Goal: Task Accomplishment & Management: Use online tool/utility

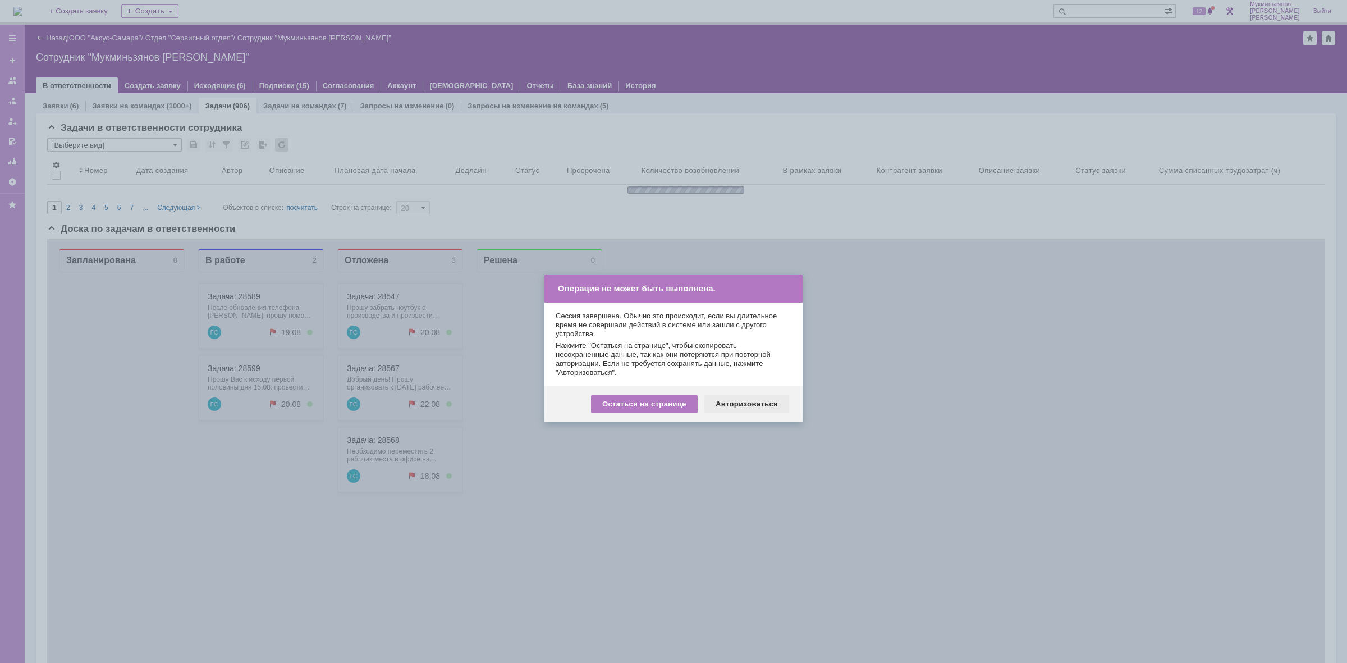
click at [765, 400] on div "Авторизоваться" at bounding box center [746, 404] width 85 height 18
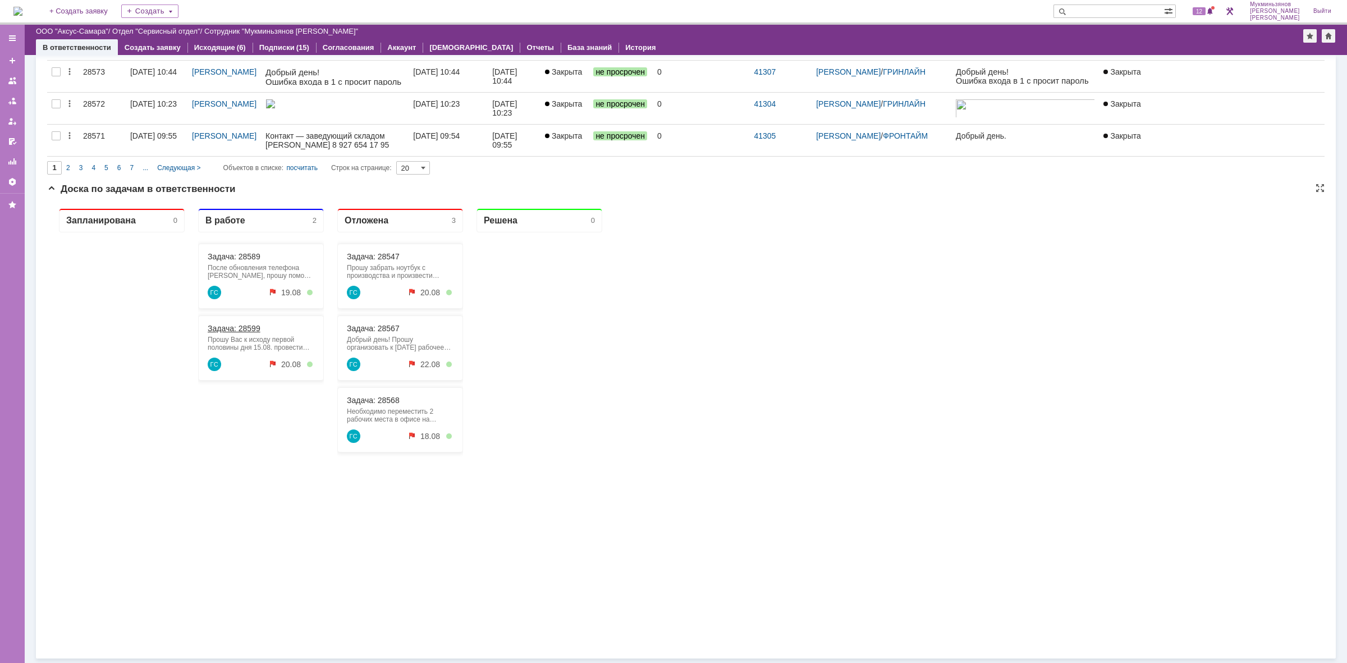
click at [236, 330] on link "Задача: 28599" at bounding box center [234, 328] width 53 height 9
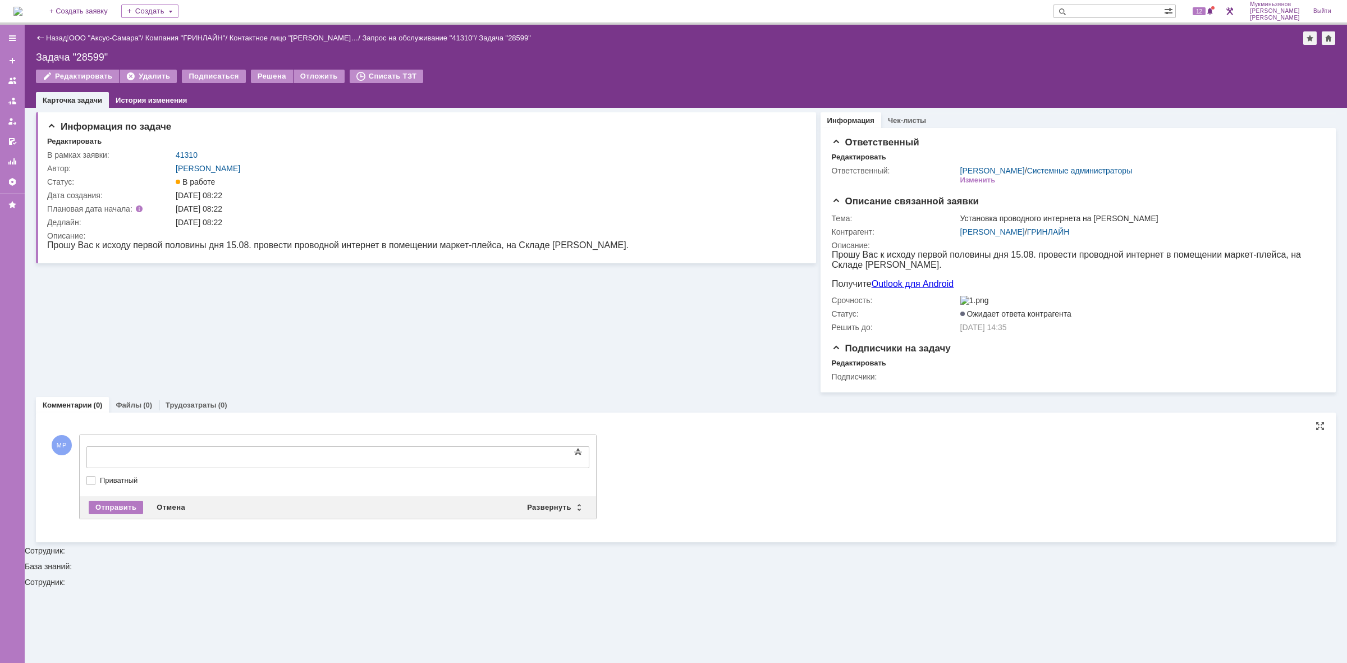
click at [220, 446] on div "Текст" at bounding box center [337, 444] width 503 height 3
click at [227, 449] on body at bounding box center [178, 456] width 168 height 19
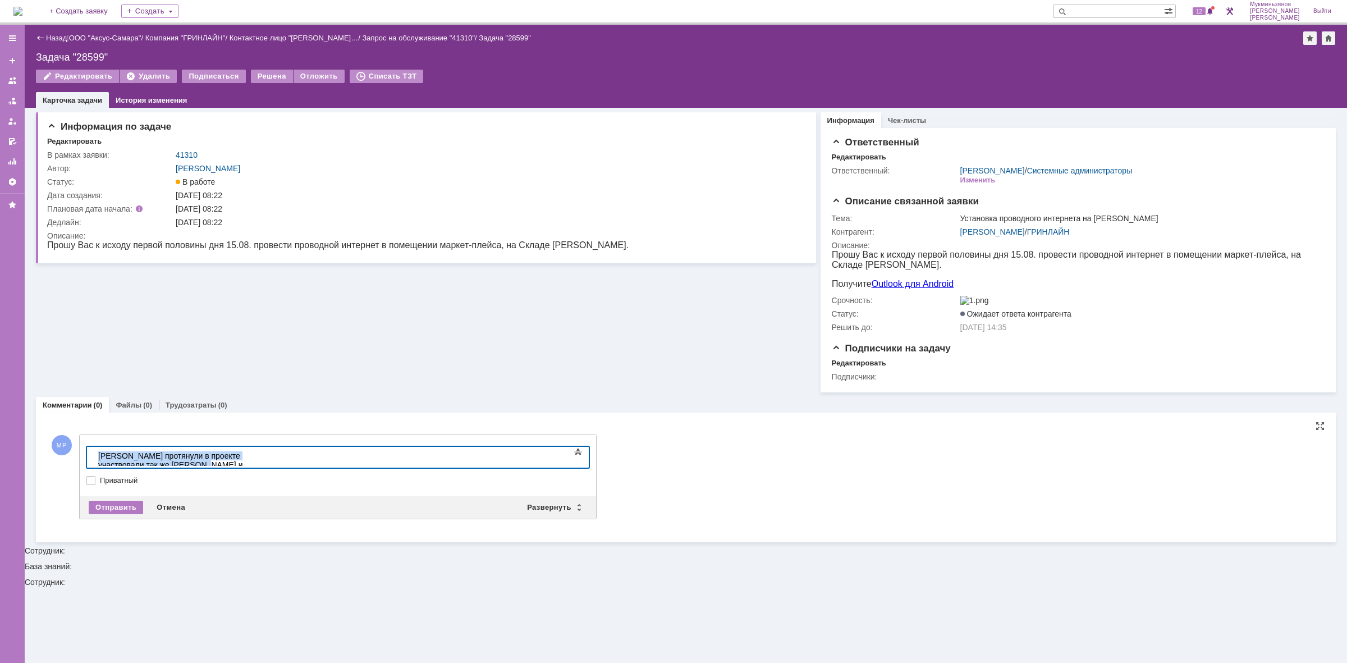
drag, startPoint x: 323, startPoint y: 458, endPoint x: 94, endPoint y: 911, distance: 507.4
click at [94, 460] on html "​Кабель протянули в проекте участвовали так же Кирилл и Сергей" at bounding box center [178, 465] width 168 height 36
copy div "​Кабель протянули в проекте участвовали так же Кирилл и Сергей"
click at [165, 455] on div "​Кабель протянули в проекте участвовали так же Кирилл и Сергей" at bounding box center [177, 464] width 159 height 27
drag, startPoint x: 204, startPoint y: 455, endPoint x: 176, endPoint y: 455, distance: 28.6
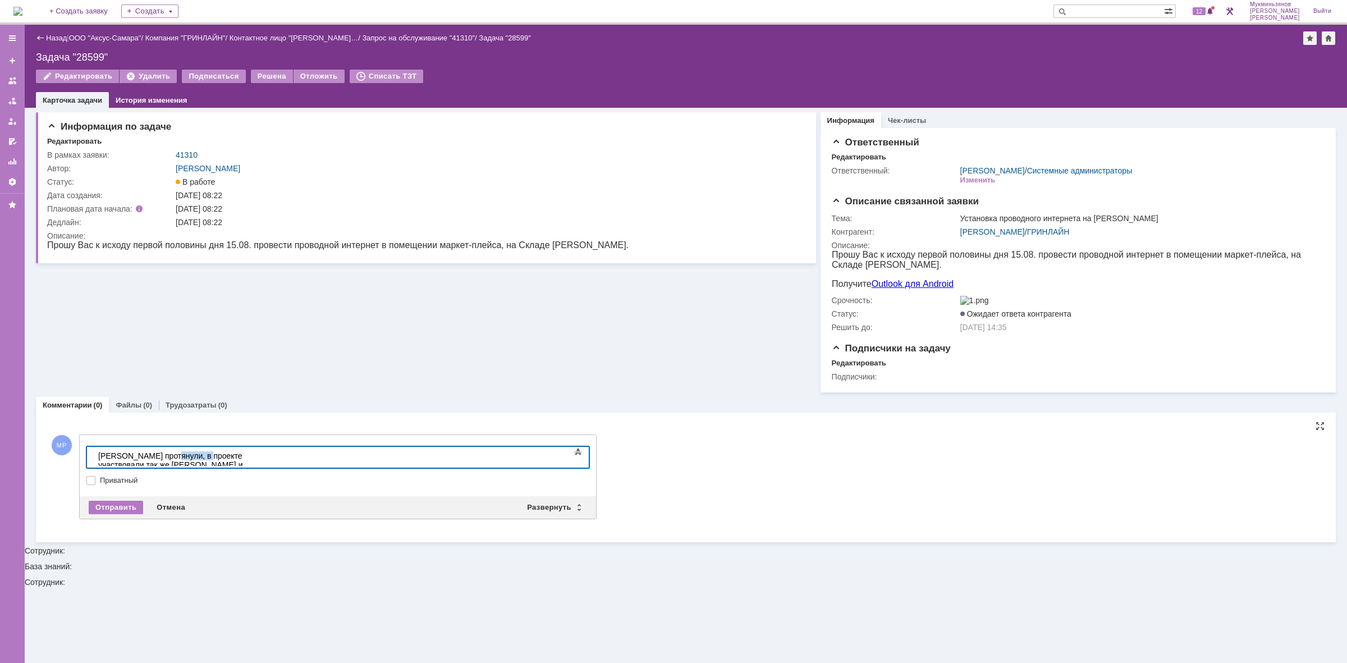
click at [170, 455] on div "Кабель протянули, в проекте участвовали так же Кирилл и Сергей" at bounding box center [177, 464] width 159 height 27
drag, startPoint x: 423, startPoint y: 451, endPoint x: 107, endPoint y: 912, distance: 559.4
click at [94, 461] on html "Кабель протянули, в исполнении заявки так же участвовали так же Кирилл и Сергей" at bounding box center [178, 465] width 168 height 36
copy div "Кабель протянули, в исполнении заявки так же участвовали так же Кирилл и Сергей"
click at [111, 512] on div "Отправить" at bounding box center [116, 507] width 54 height 13
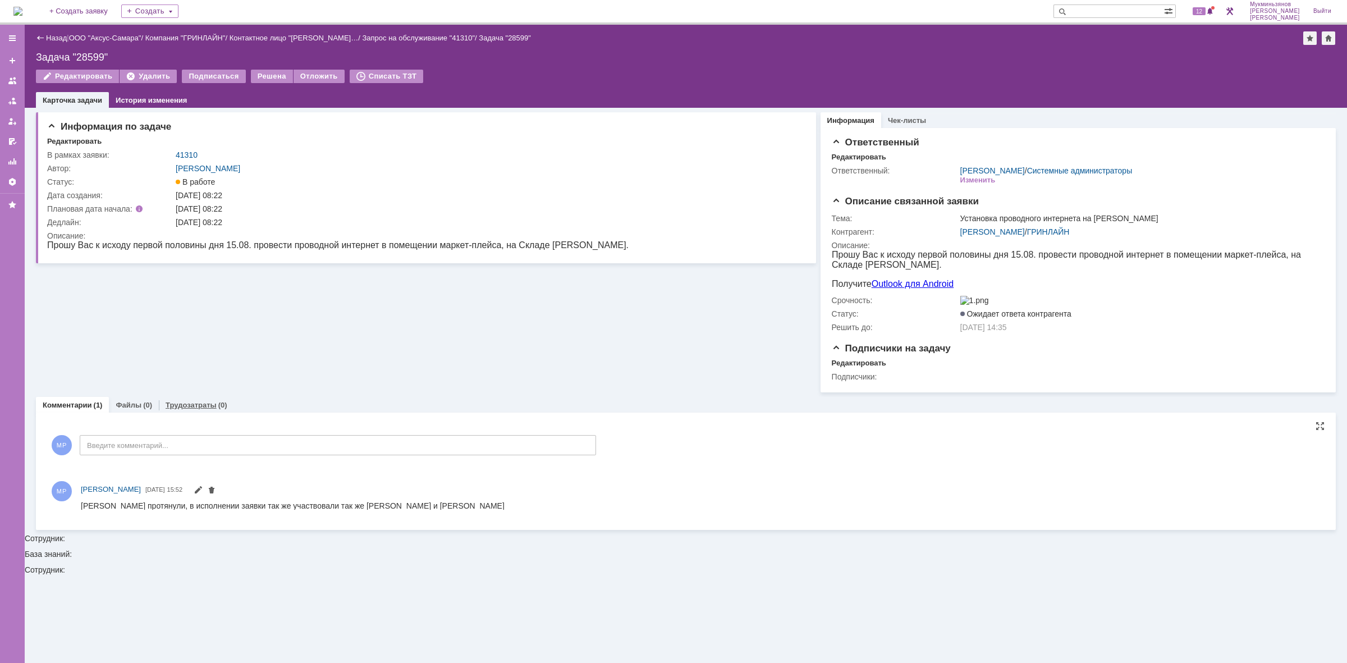
click at [182, 409] on link "Трудозатраты" at bounding box center [191, 405] width 51 height 8
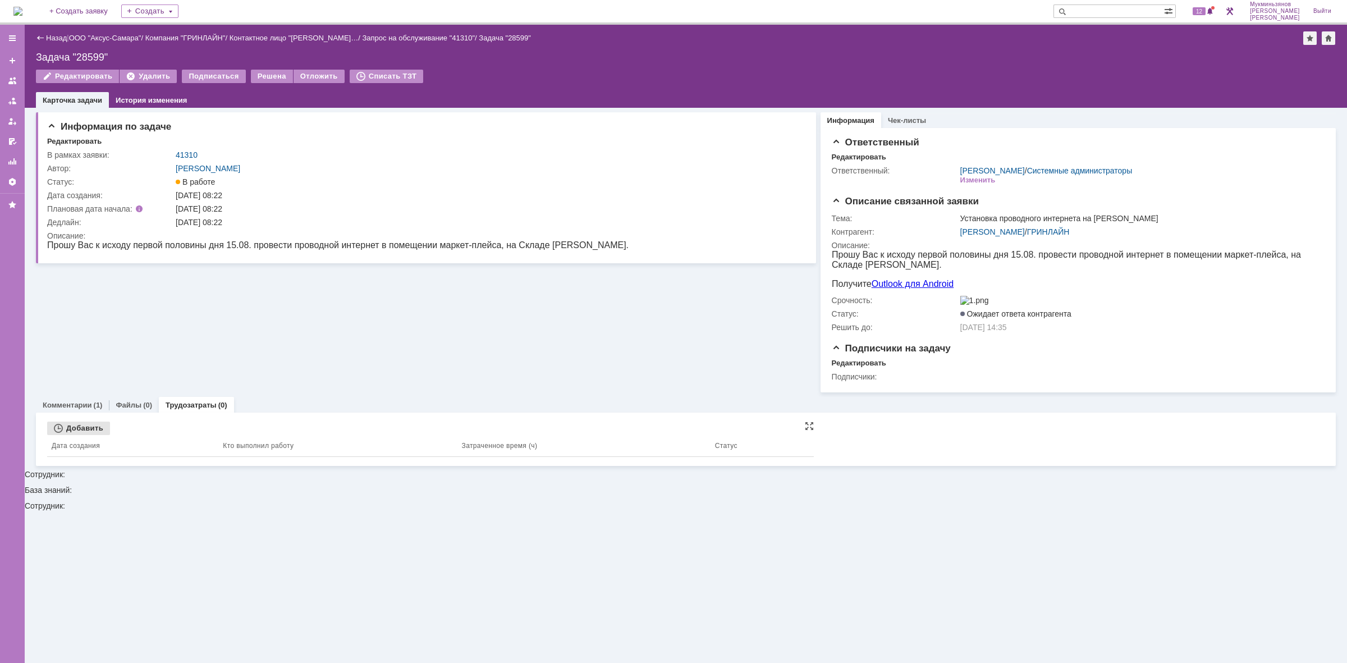
click at [85, 435] on div "Добавить" at bounding box center [78, 427] width 63 height 13
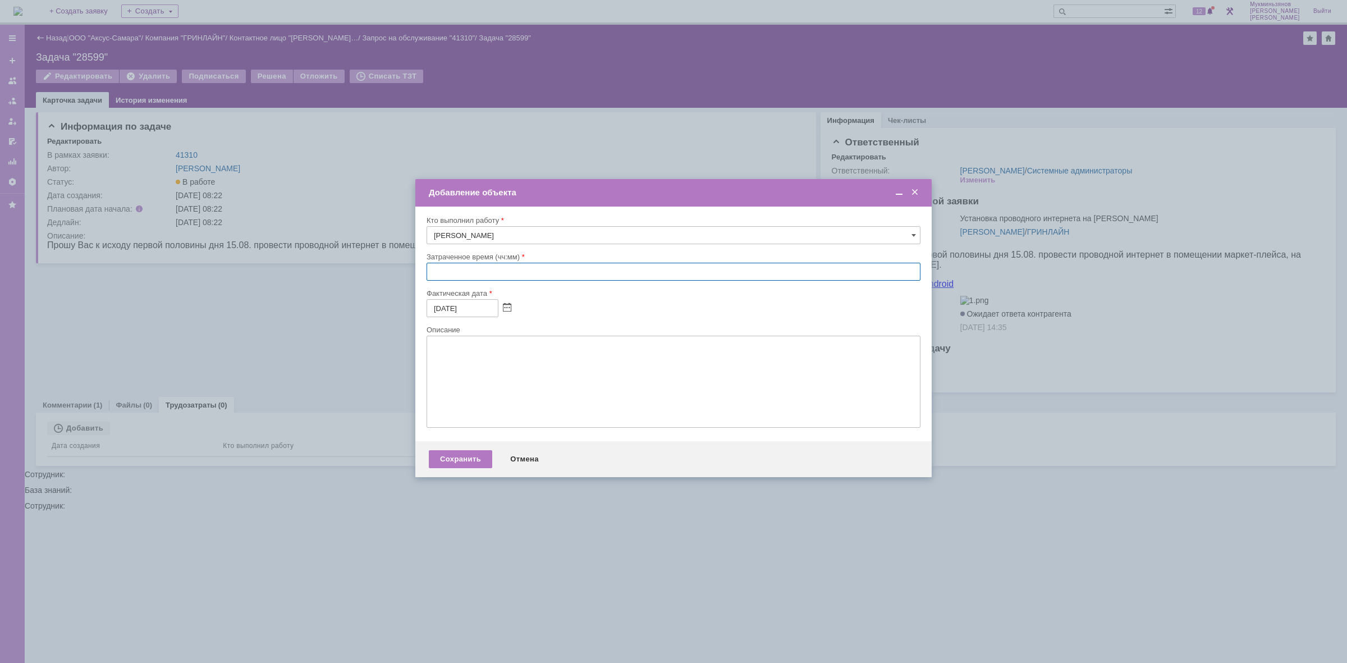
click at [439, 272] on input "text" at bounding box center [673, 272] width 494 height 18
type input "04:00"
click at [615, 388] on textarea at bounding box center [673, 382] width 494 height 92
paste textarea "Кабель протянули, в исполнении заявки так же участвовали так же Кирилл и Сергей"
type textarea "Кабель протянули, в исполнении заявки так же участвовали так же Кирилл и Сергей"
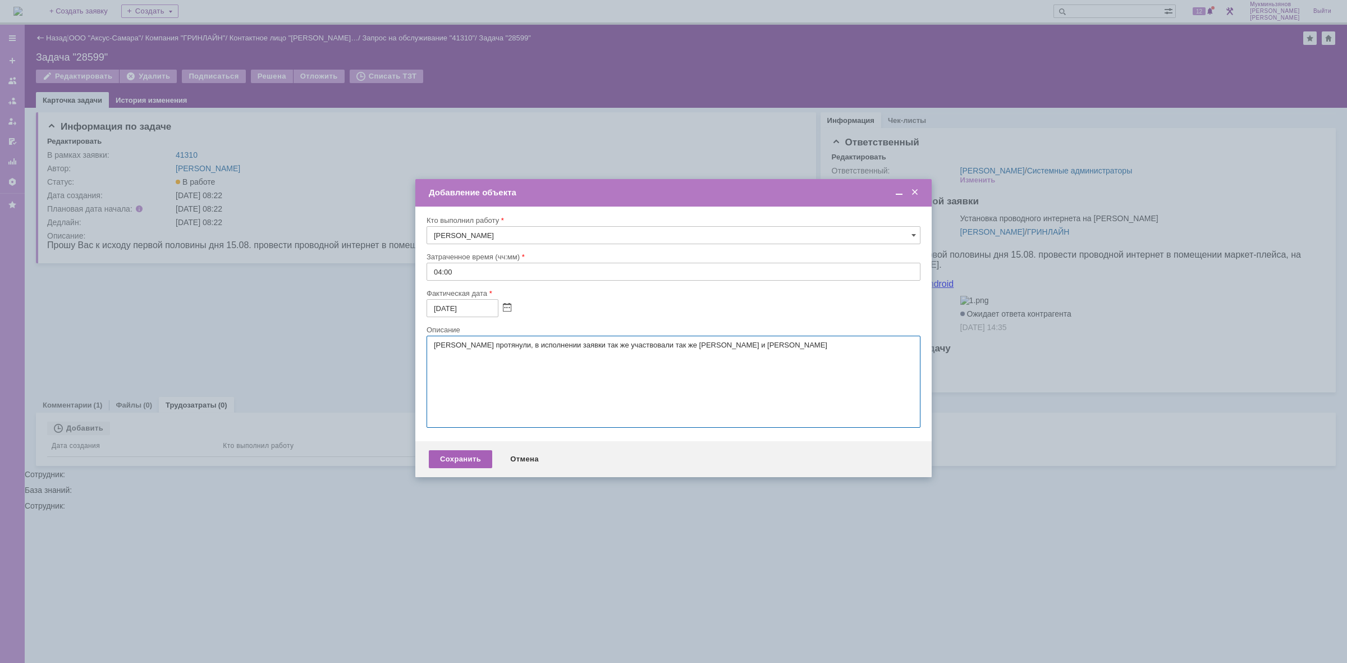
click at [460, 461] on div "Сохранить" at bounding box center [460, 459] width 63 height 18
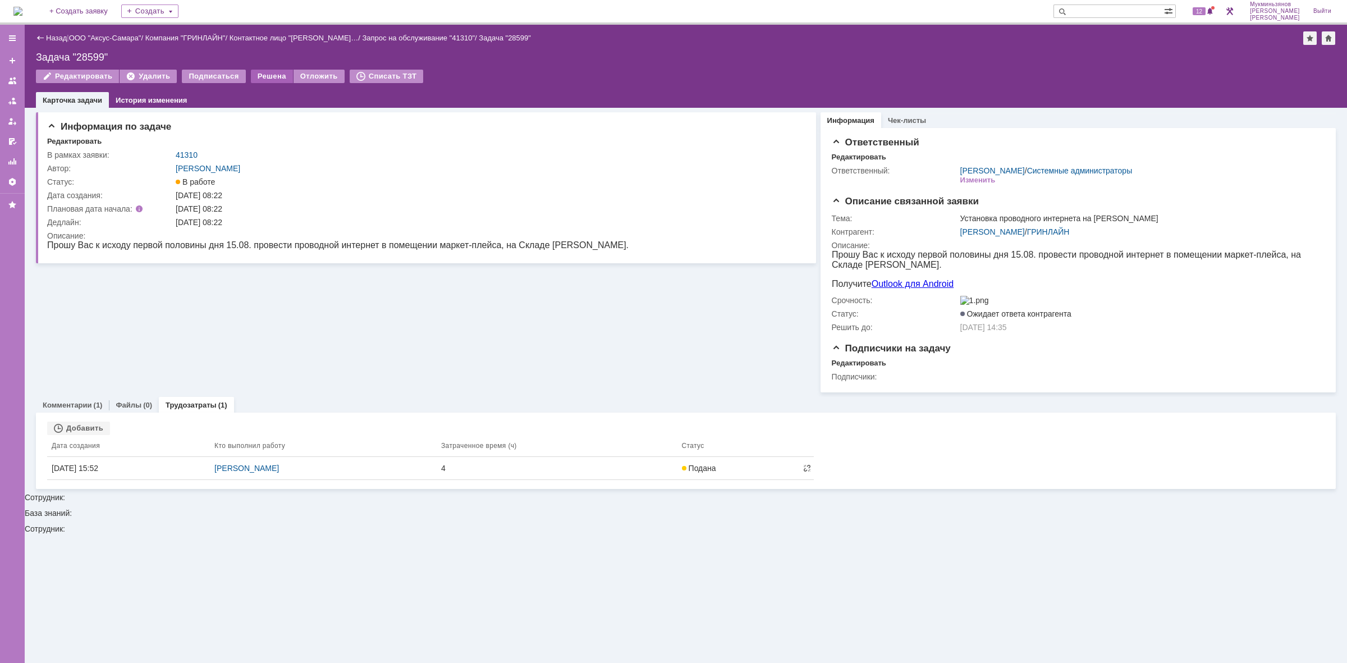
click at [253, 73] on div "Решена" at bounding box center [272, 76] width 42 height 13
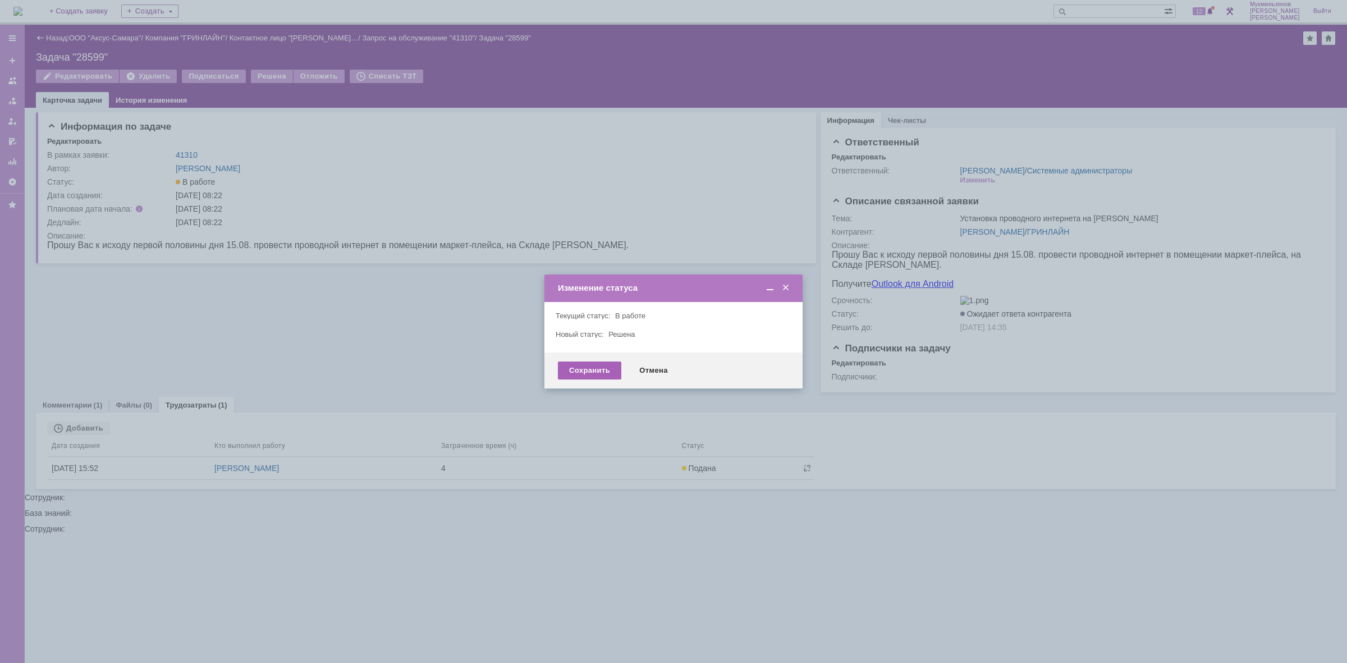
click at [596, 371] on div "Сохранить" at bounding box center [589, 370] width 63 height 18
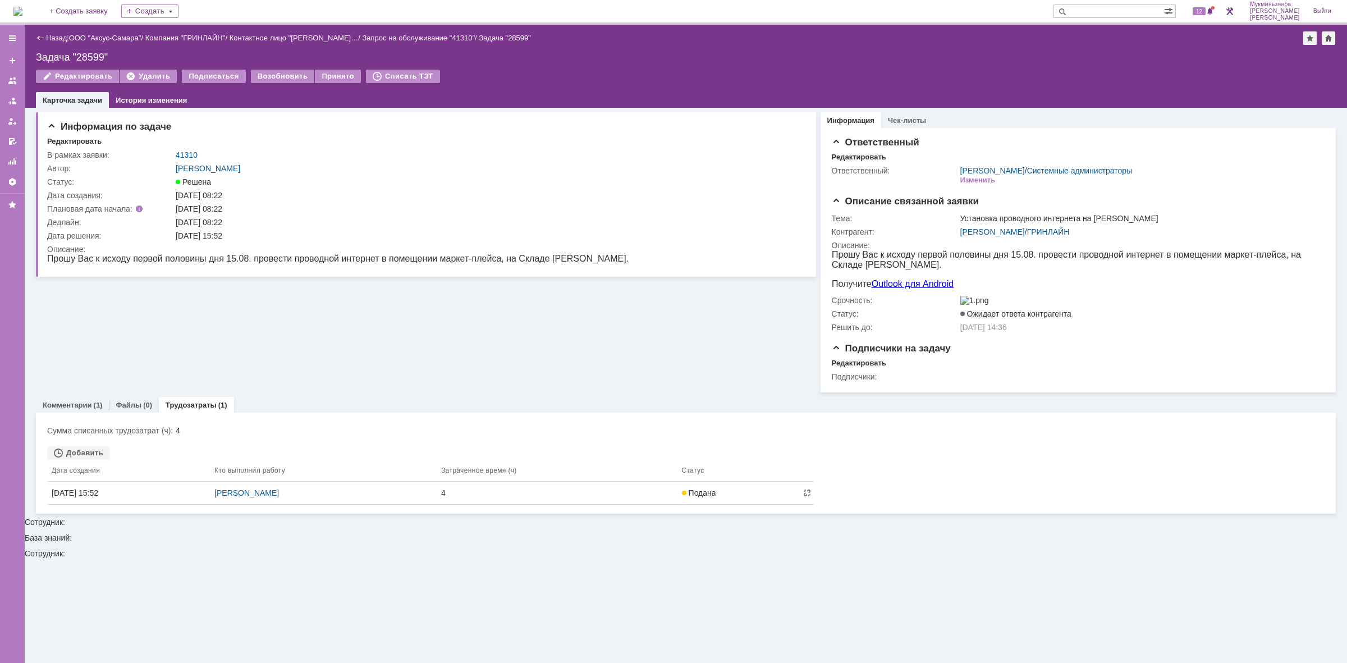
click at [22, 9] on img at bounding box center [17, 11] width 9 height 9
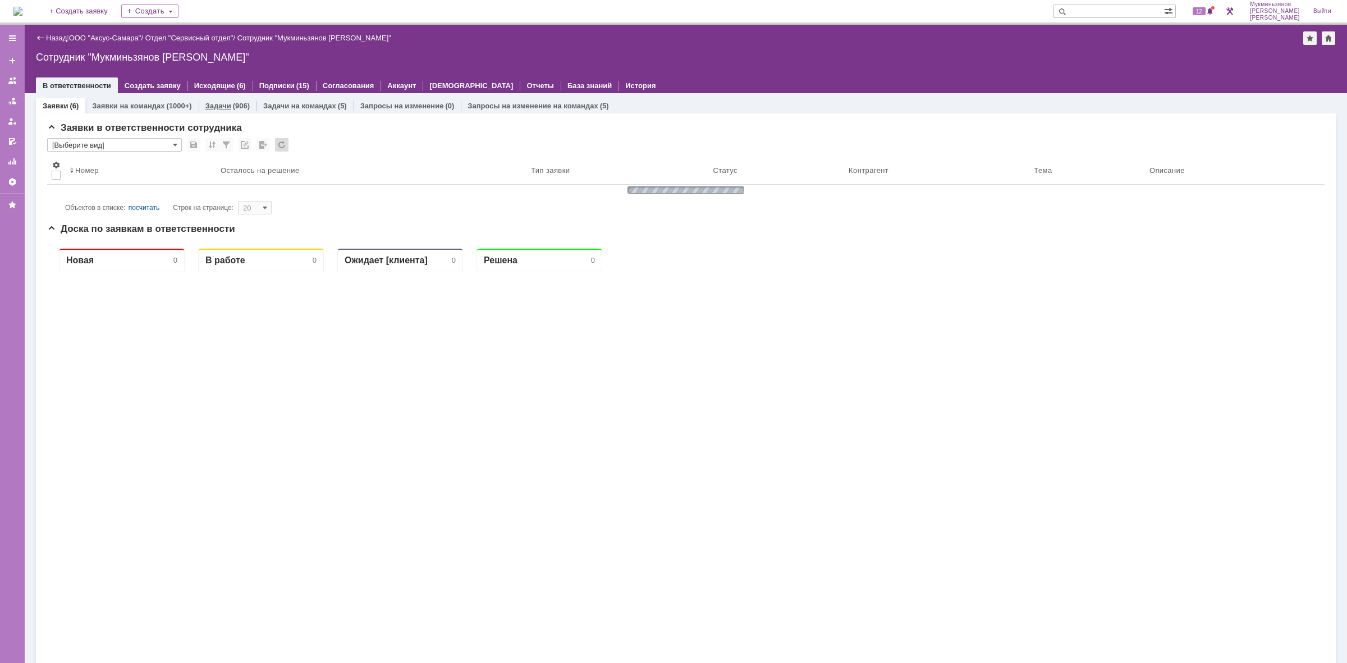
click at [233, 102] on div "(906)" at bounding box center [241, 106] width 17 height 8
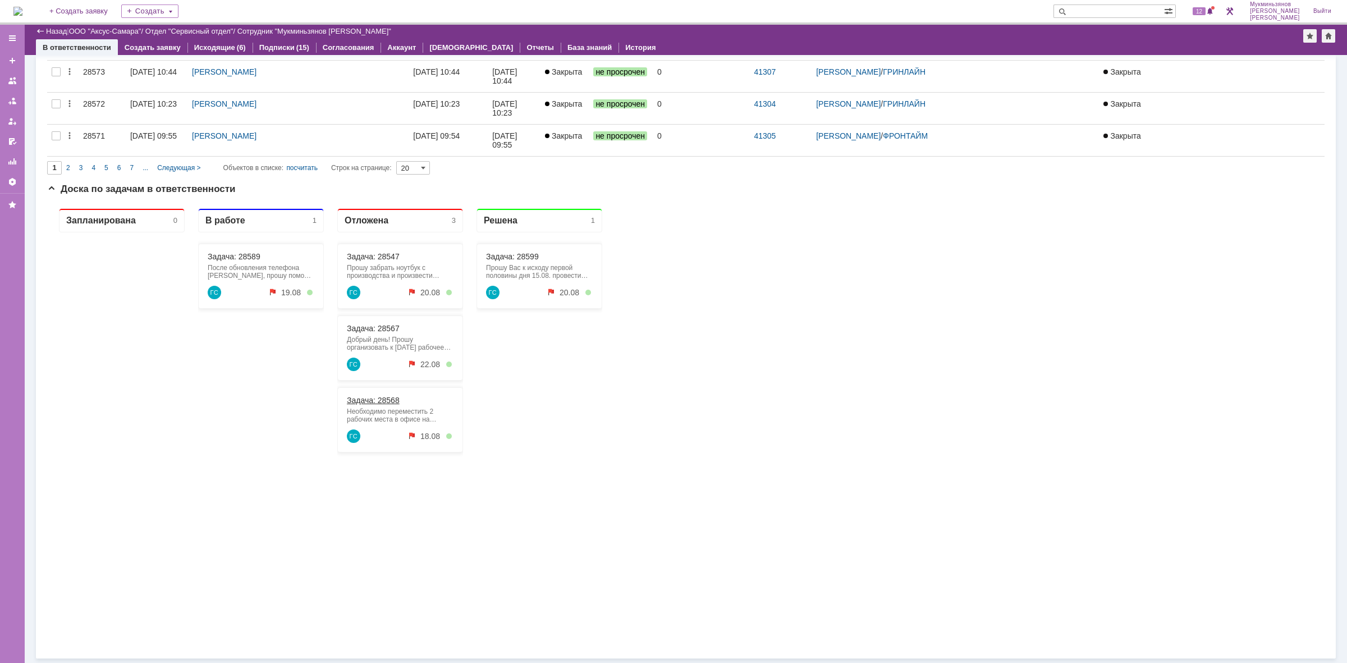
click at [401, 402] on div "Задача: 28568" at bounding box center [400, 400] width 107 height 9
click at [383, 405] on link "Задача: 28568" at bounding box center [373, 400] width 53 height 9
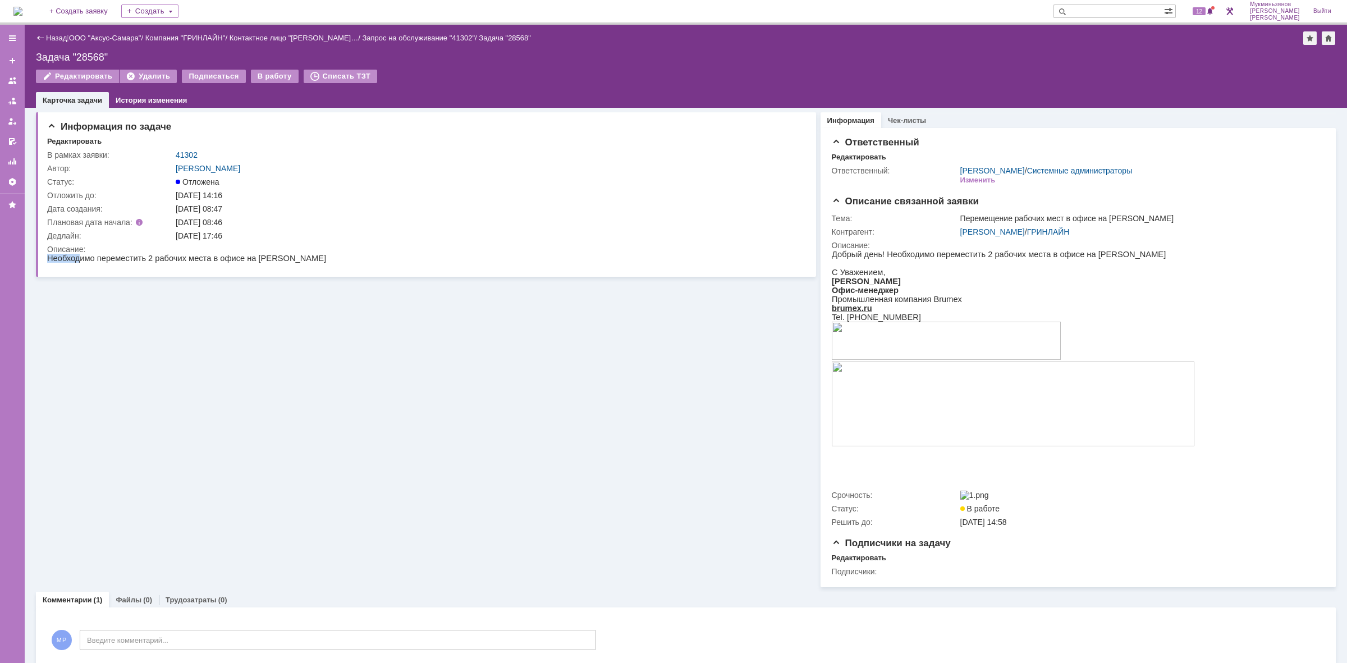
drag, startPoint x: 76, startPoint y: 261, endPoint x: 228, endPoint y: 250, distance: 152.5
click at [228, 254] on html "Необходимо переместить 2 рабочих места в офисе на [PERSON_NAME]" at bounding box center [422, 259] width 751 height 10
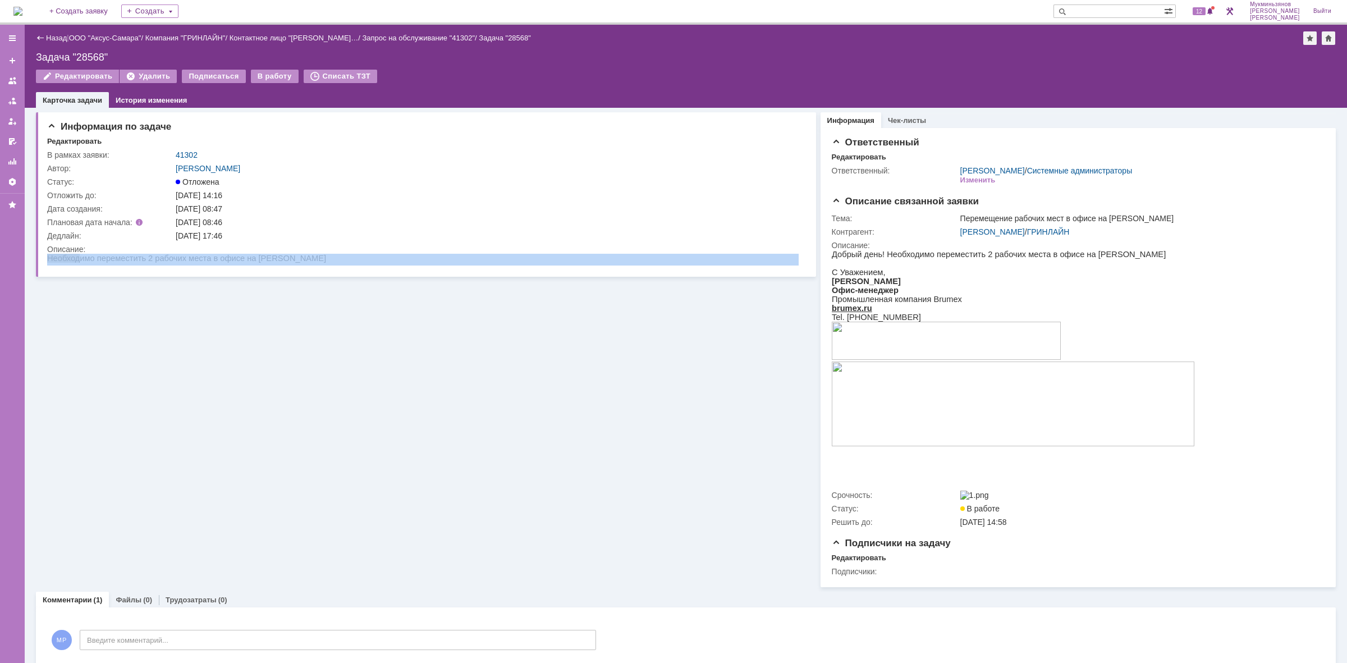
drag, startPoint x: 276, startPoint y: 507, endPoint x: 232, endPoint y: 258, distance: 253.0
click at [22, 7] on img at bounding box center [17, 11] width 9 height 9
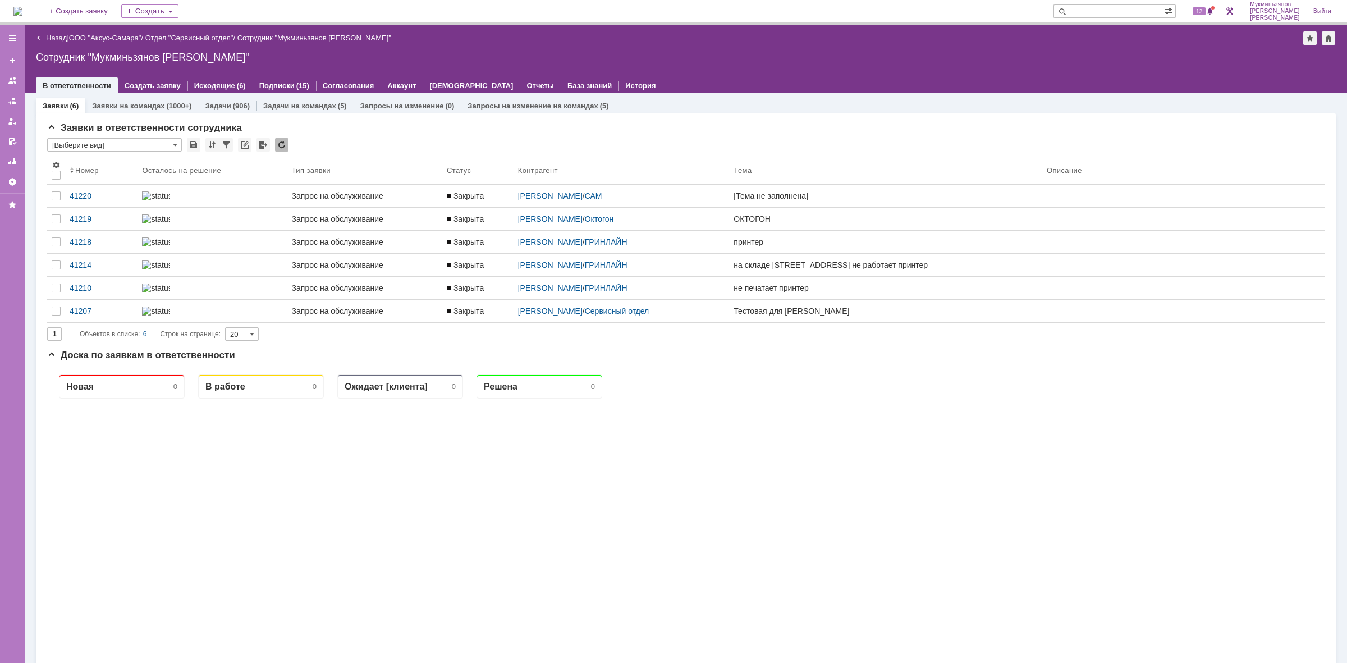
click at [216, 111] on div "Задачи (906)" at bounding box center [228, 106] width 58 height 16
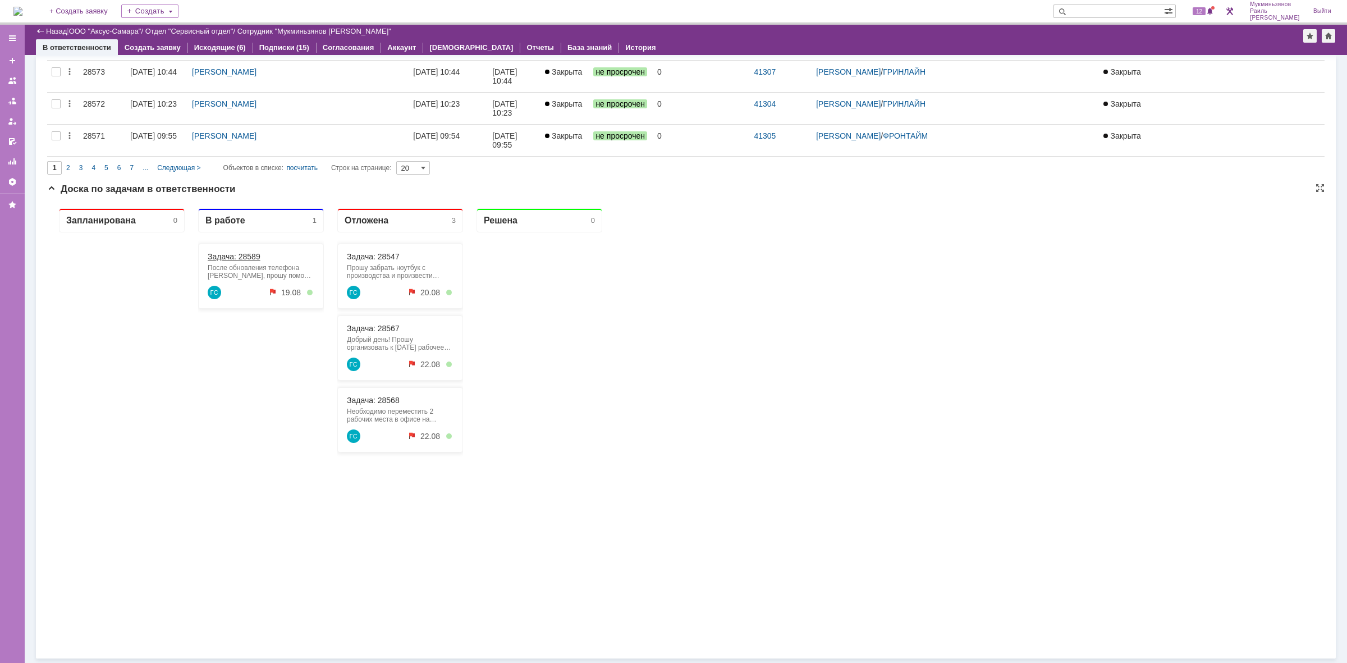
click at [250, 256] on link "Задача: 28589" at bounding box center [234, 256] width 53 height 9
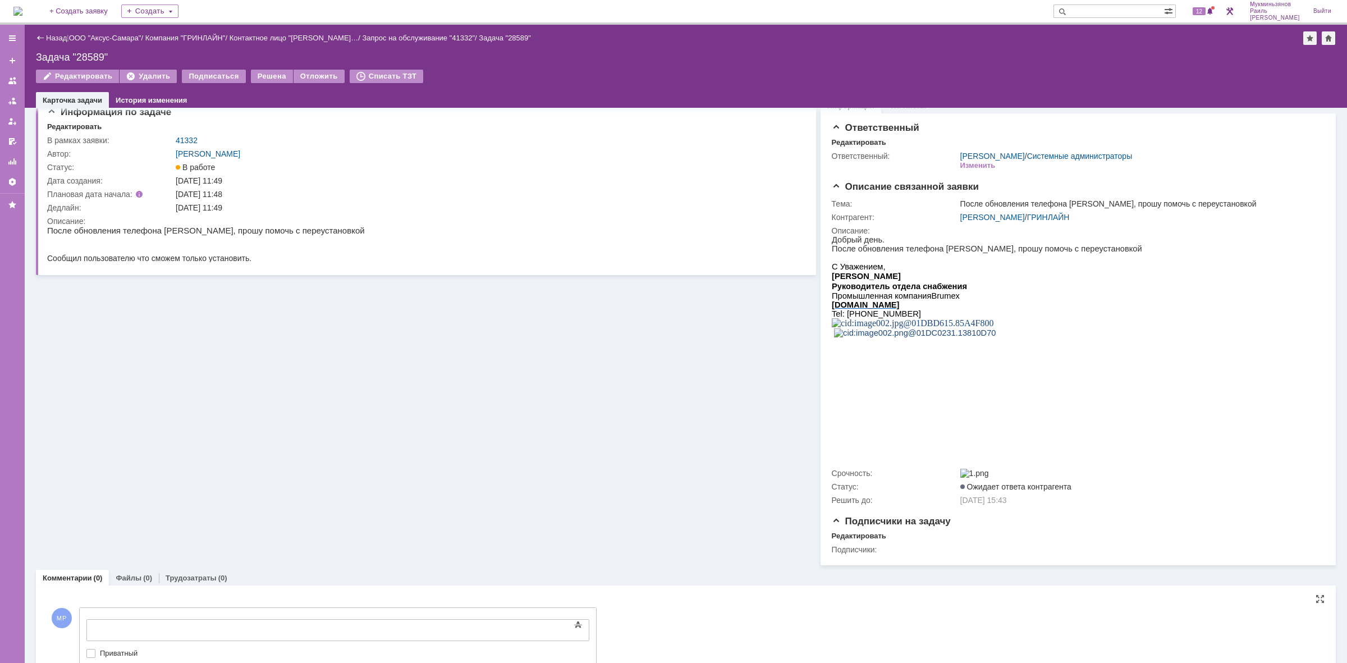
click at [274, 619] on div "Текст" at bounding box center [337, 617] width 503 height 3
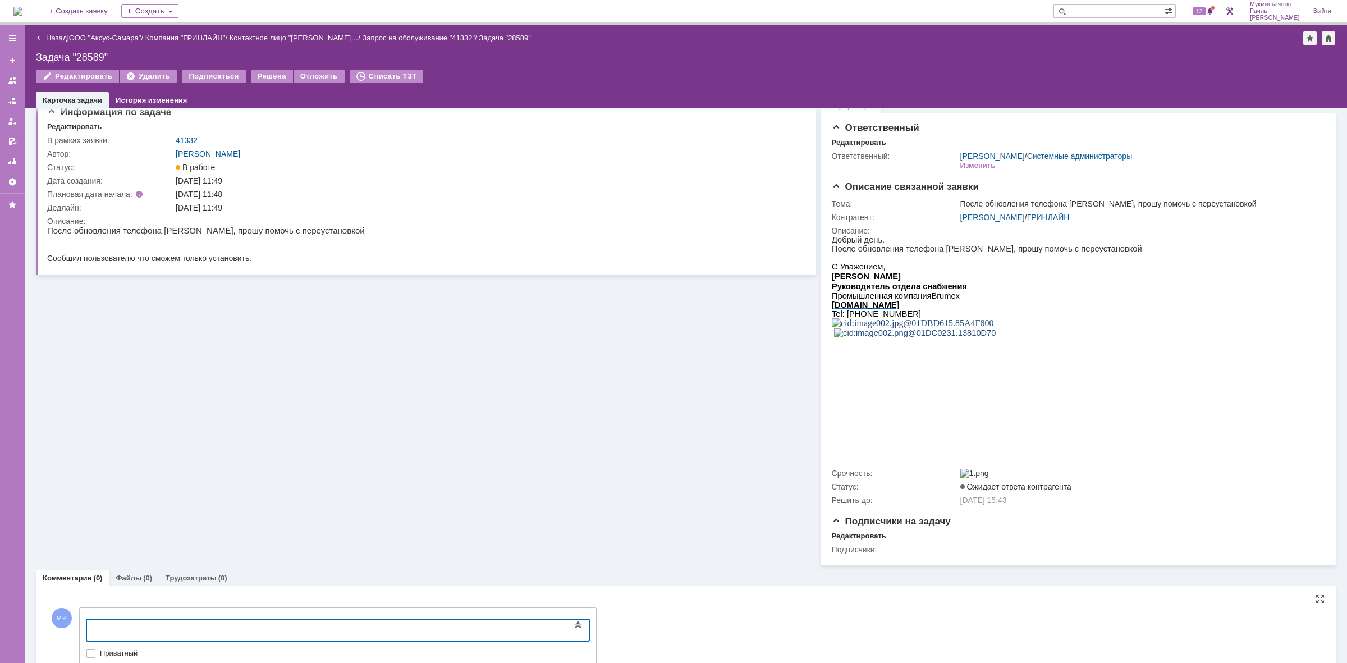
click at [258, 628] on div at bounding box center [177, 628] width 159 height 9
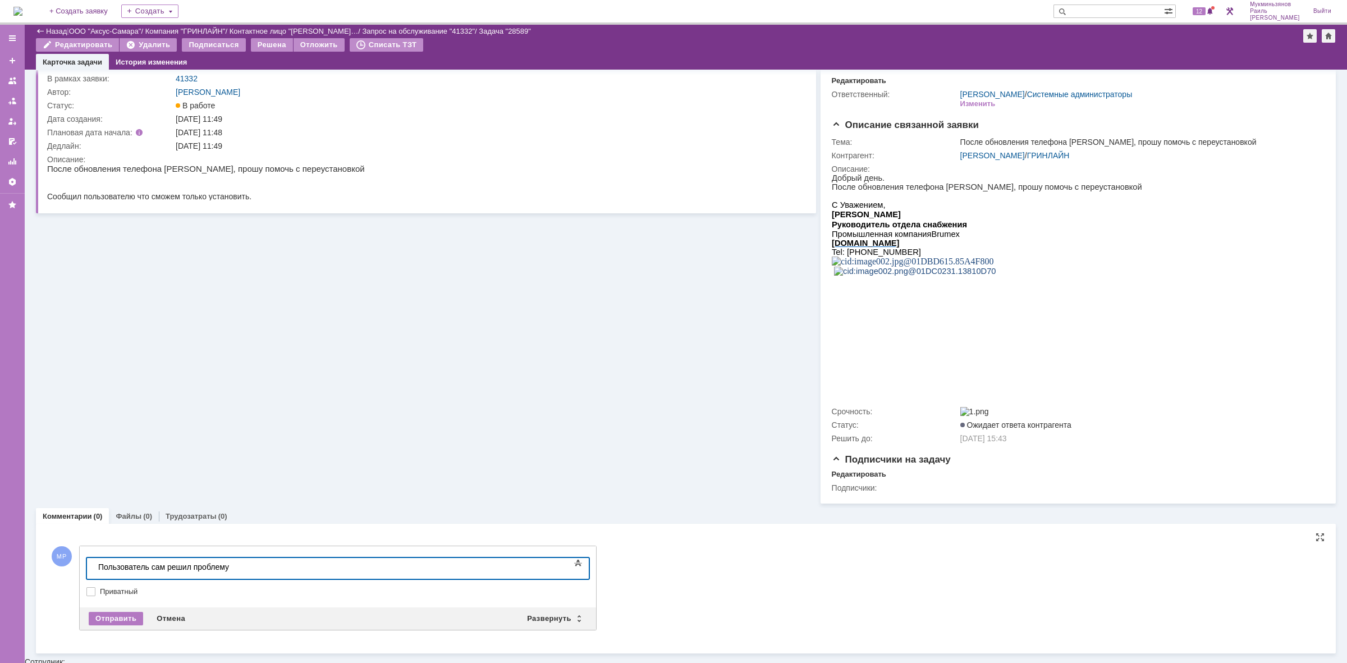
scroll to position [35, 0]
drag, startPoint x: 227, startPoint y: 572, endPoint x: 6, endPoint y: 579, distance: 221.2
click at [94, 579] on html "Пользователь сам решил проблему" at bounding box center [178, 570] width 168 height 19
copy div "Пользователь сам решил проблему"
click at [110, 618] on div "Отправить" at bounding box center [116, 620] width 54 height 13
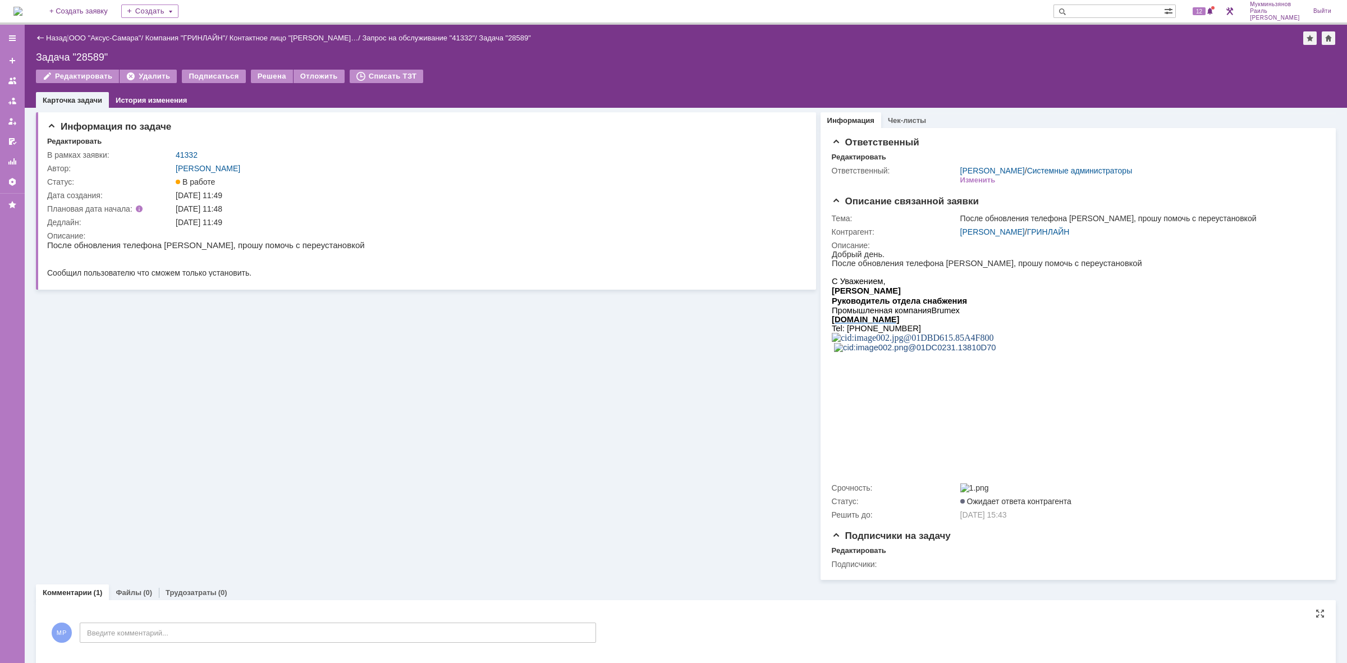
scroll to position [0, 0]
click at [261, 72] on div "Решена" at bounding box center [272, 76] width 42 height 13
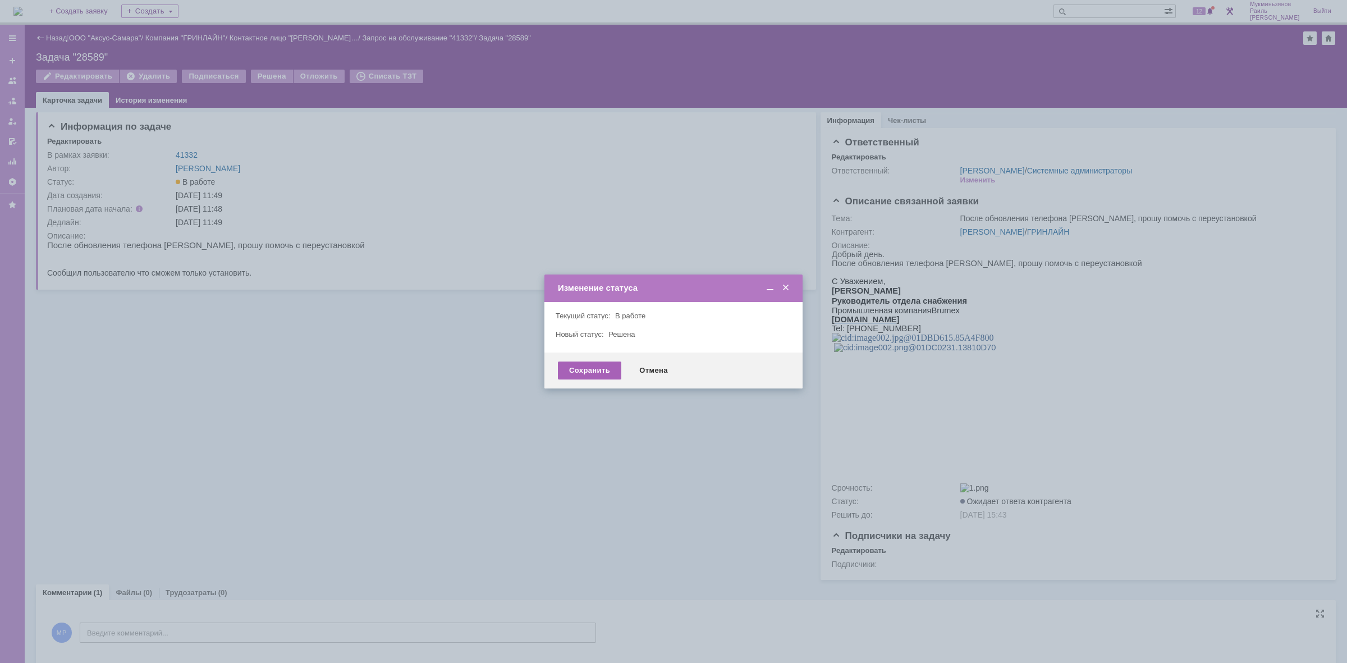
click at [590, 369] on div "Сохранить" at bounding box center [589, 370] width 63 height 18
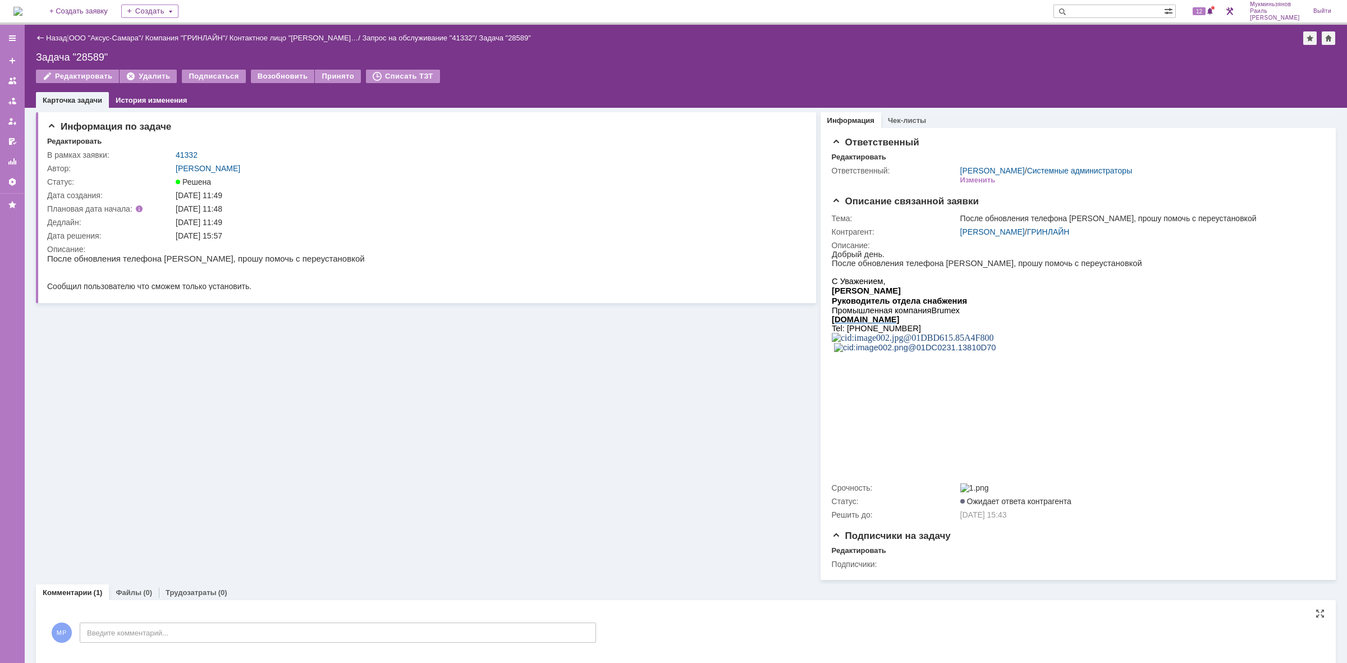
click at [22, 7] on img at bounding box center [17, 11] width 9 height 9
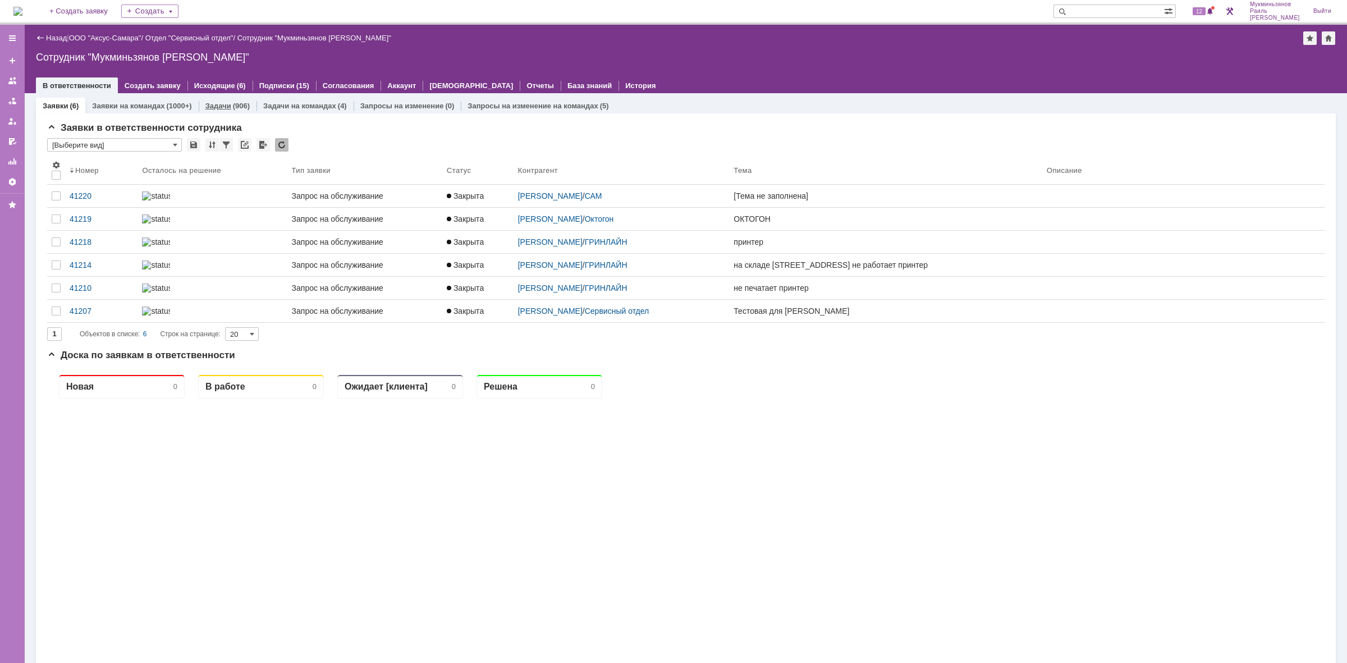
click at [228, 104] on div "Задачи (906)" at bounding box center [227, 105] width 44 height 7
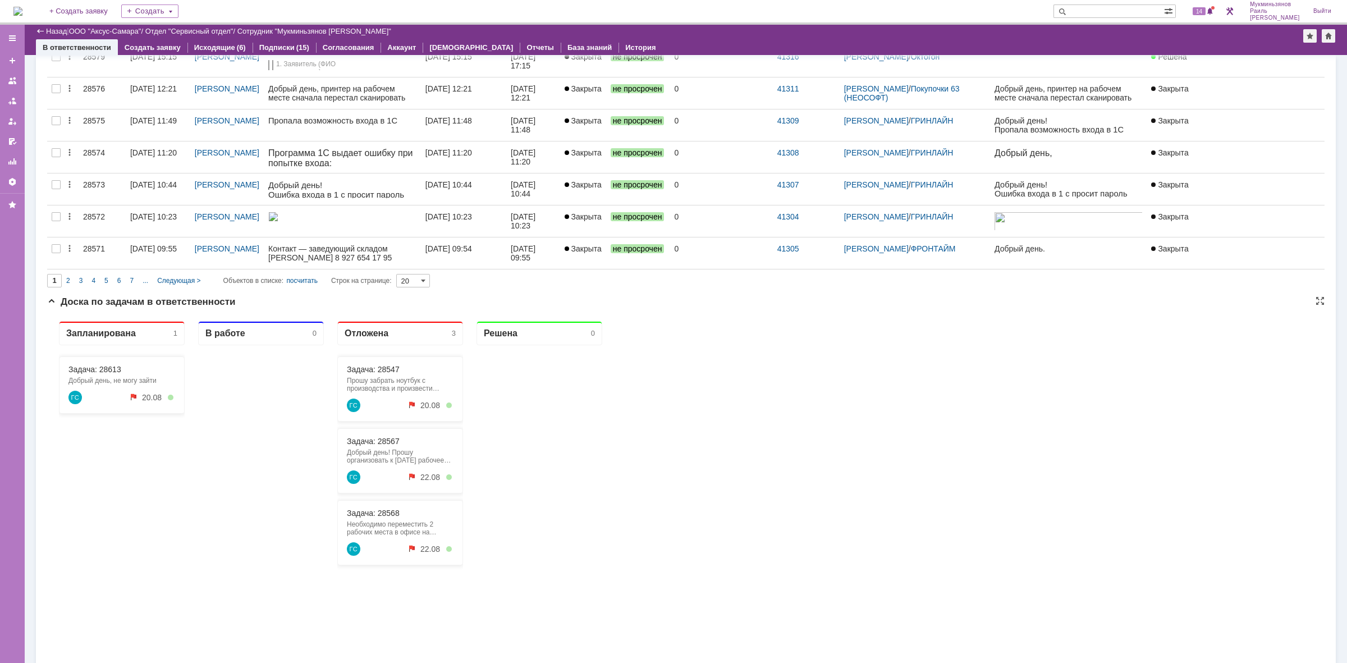
scroll to position [631, 0]
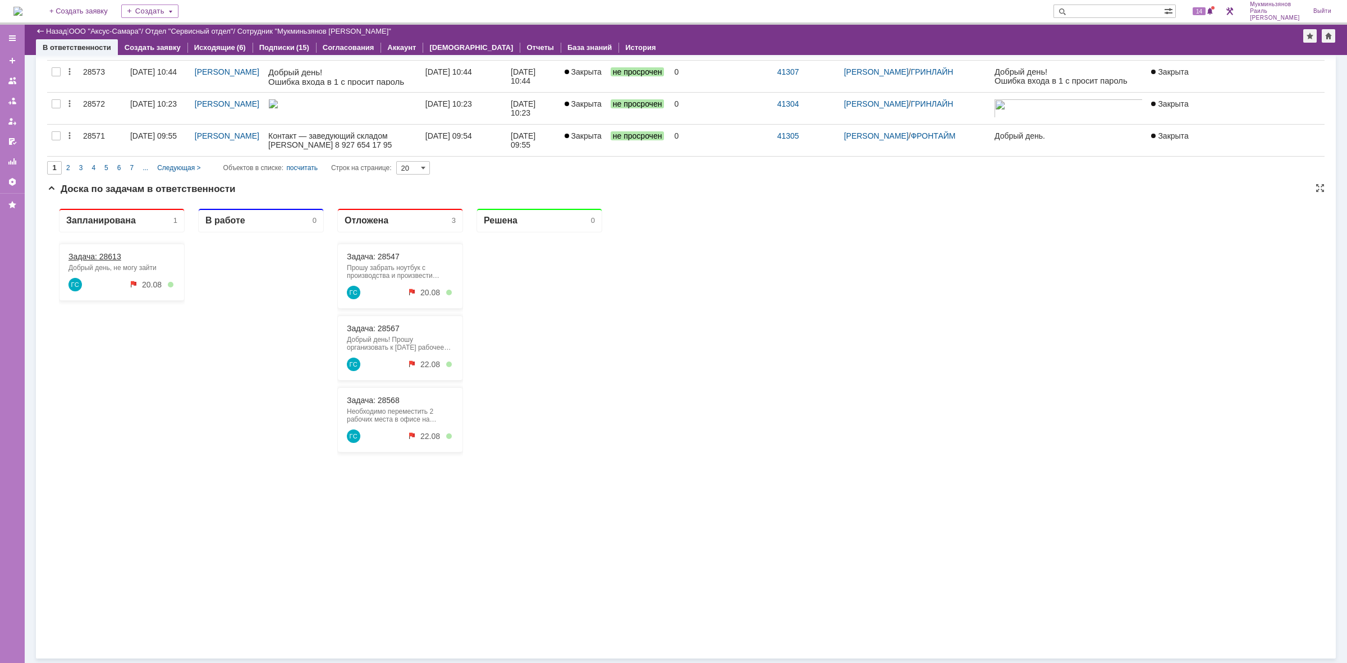
click at [93, 256] on link "Задача: 28613" at bounding box center [94, 256] width 53 height 9
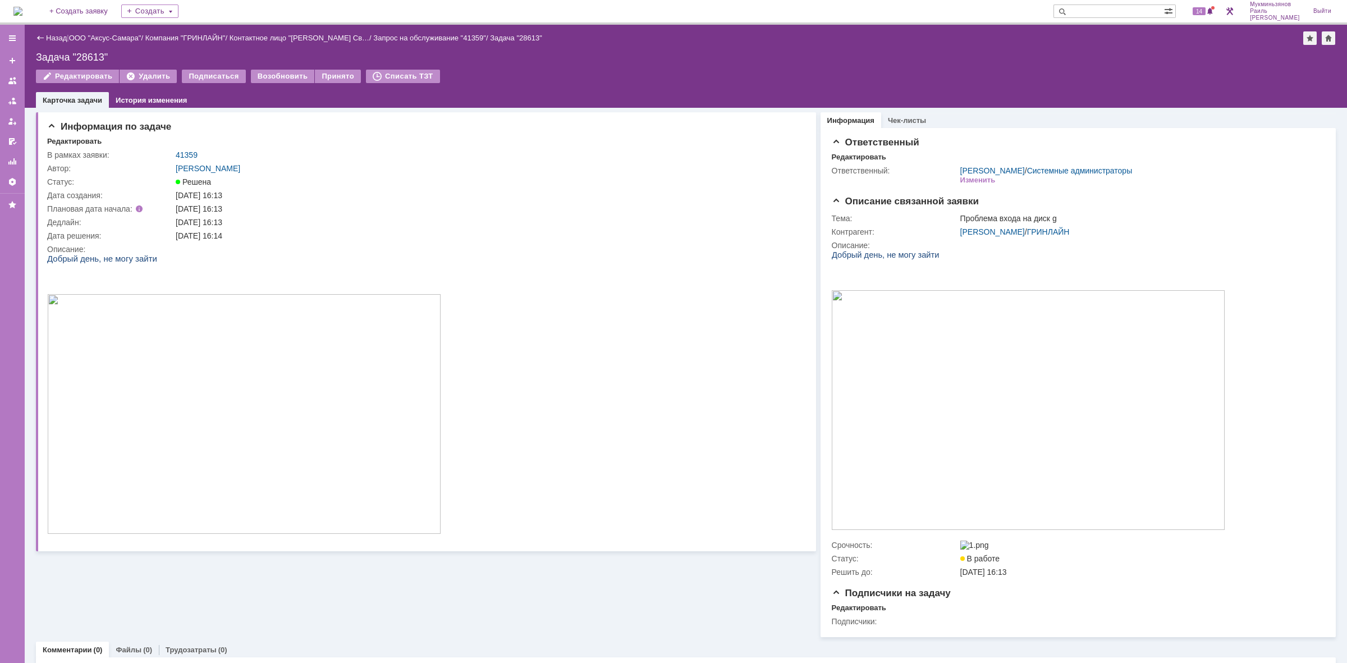
click at [22, 12] on img at bounding box center [17, 11] width 9 height 9
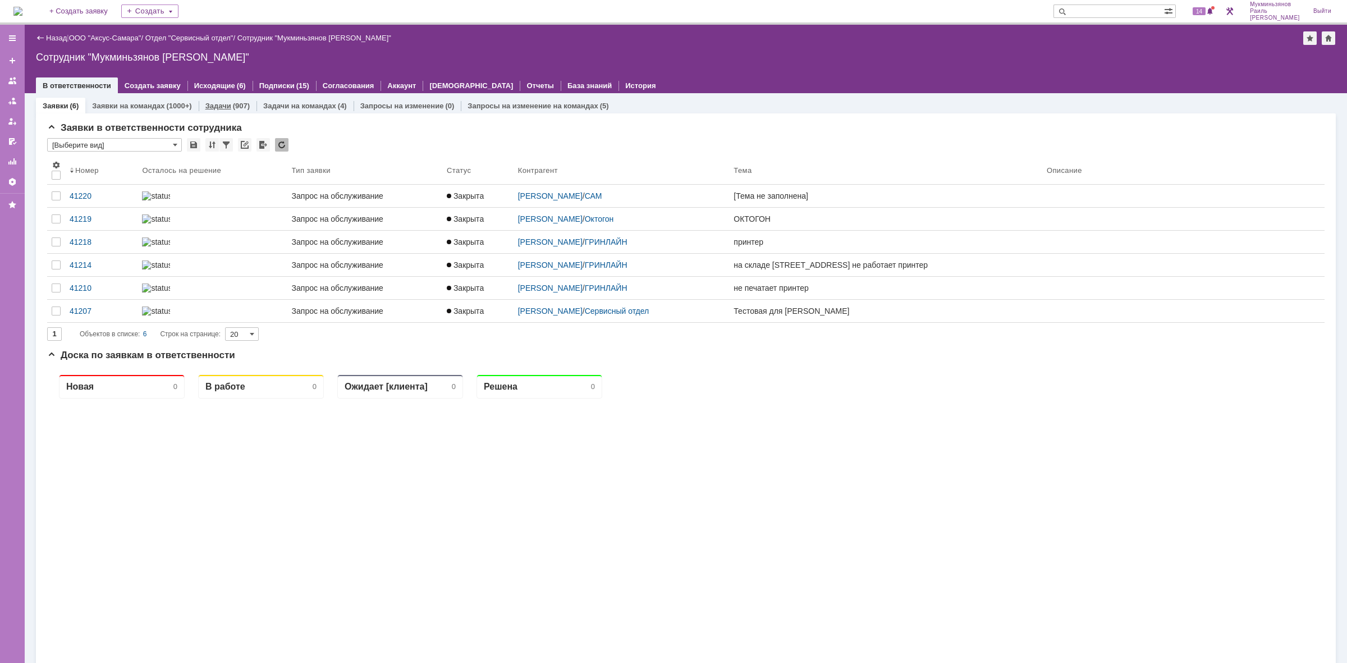
click at [223, 107] on link "Задачи" at bounding box center [218, 106] width 26 height 8
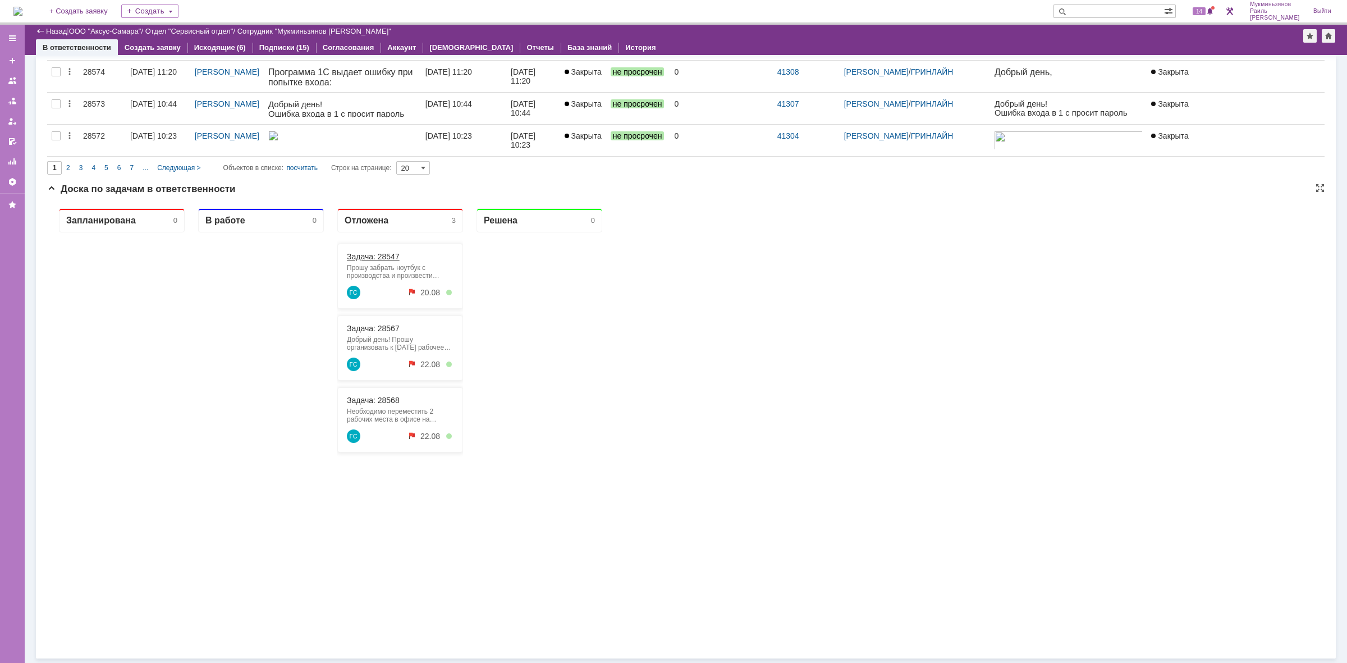
click at [366, 259] on link "Задача: 28547" at bounding box center [373, 256] width 53 height 9
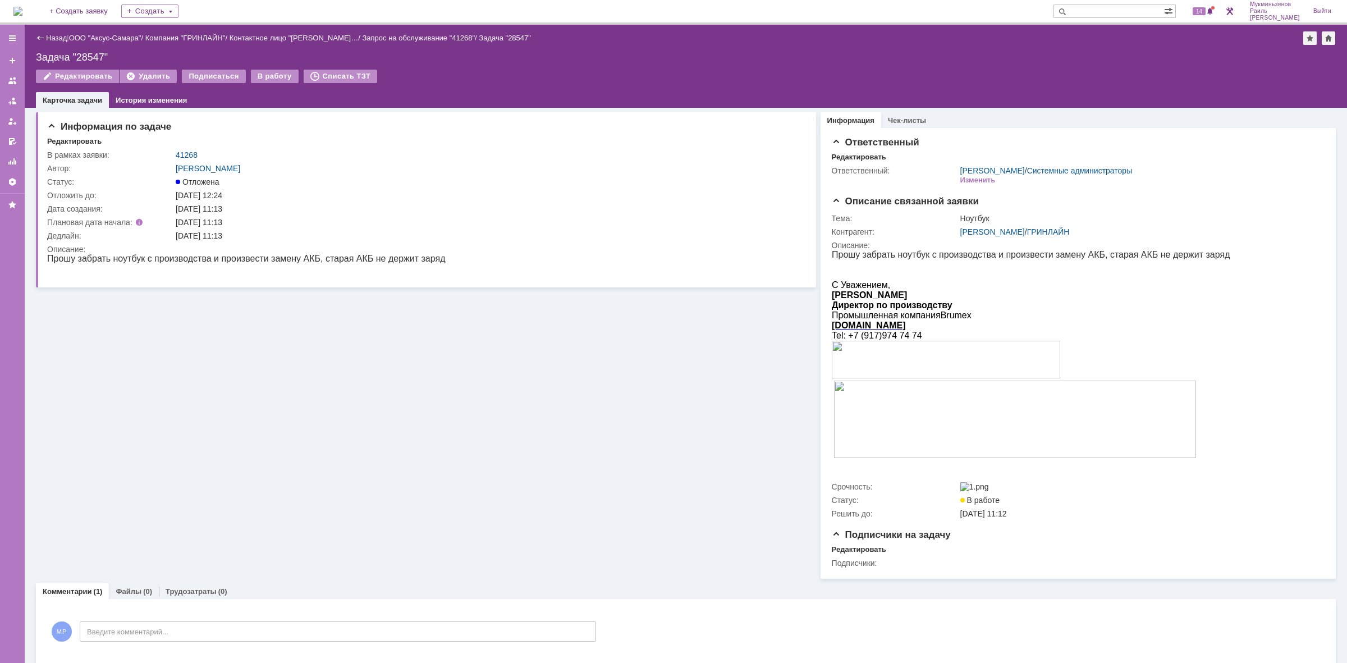
click at [22, 15] on img at bounding box center [17, 11] width 9 height 9
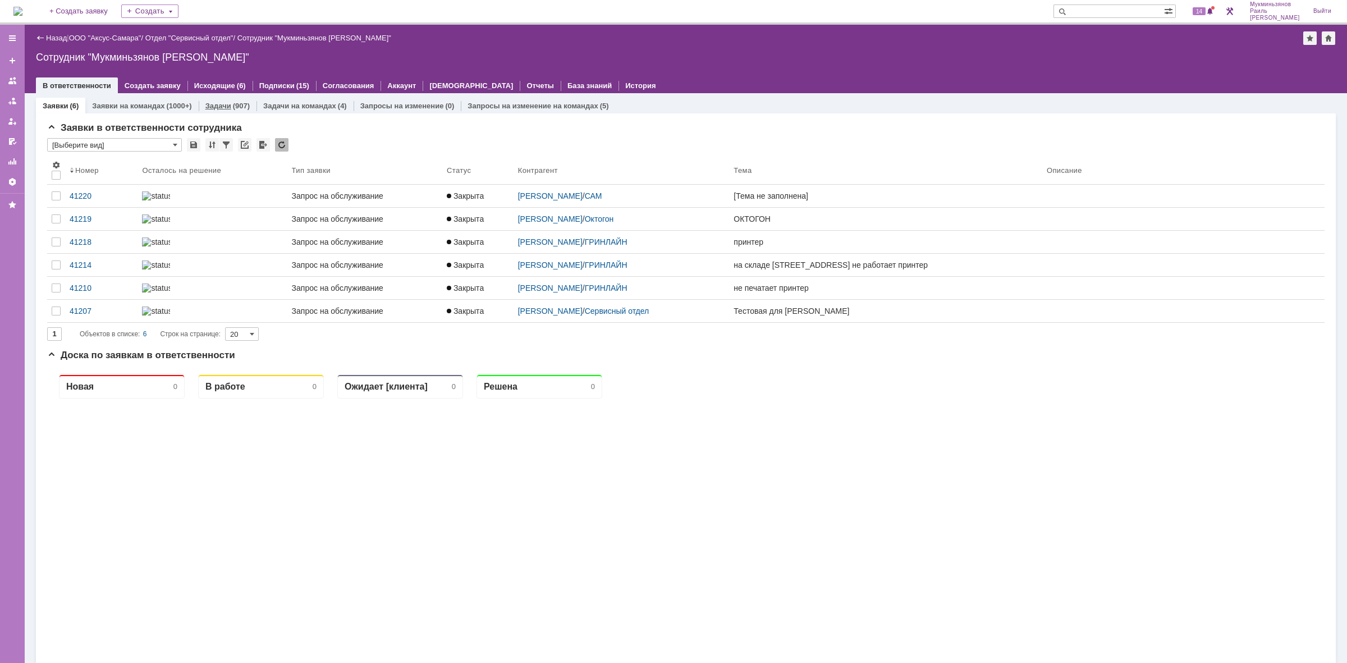
click at [245, 110] on div "Задачи (907)" at bounding box center [228, 106] width 58 height 16
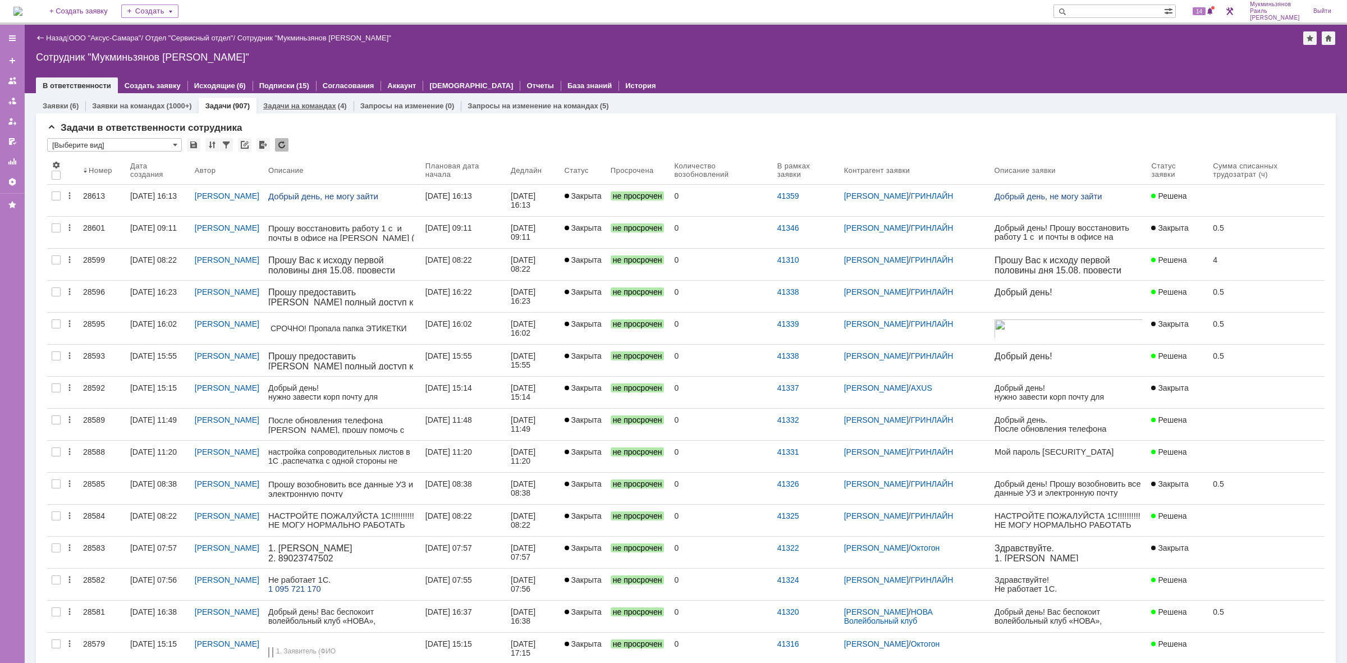
click at [318, 108] on link "Задачи на командах" at bounding box center [299, 106] width 73 height 8
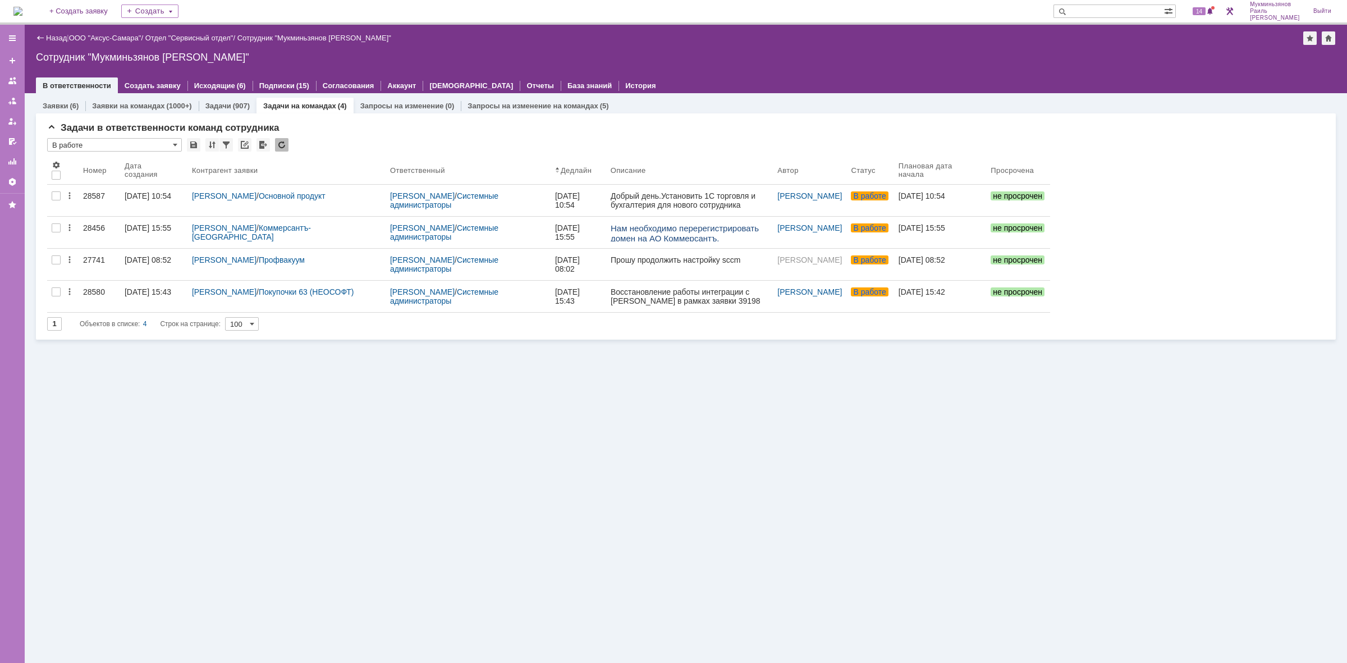
click at [242, 113] on div "Задачи в ответственности команд сотрудника * В работе Результаты поиска: 1 Объе…" at bounding box center [686, 226] width 1300 height 226
click at [237, 107] on div "(907)" at bounding box center [241, 106] width 17 height 8
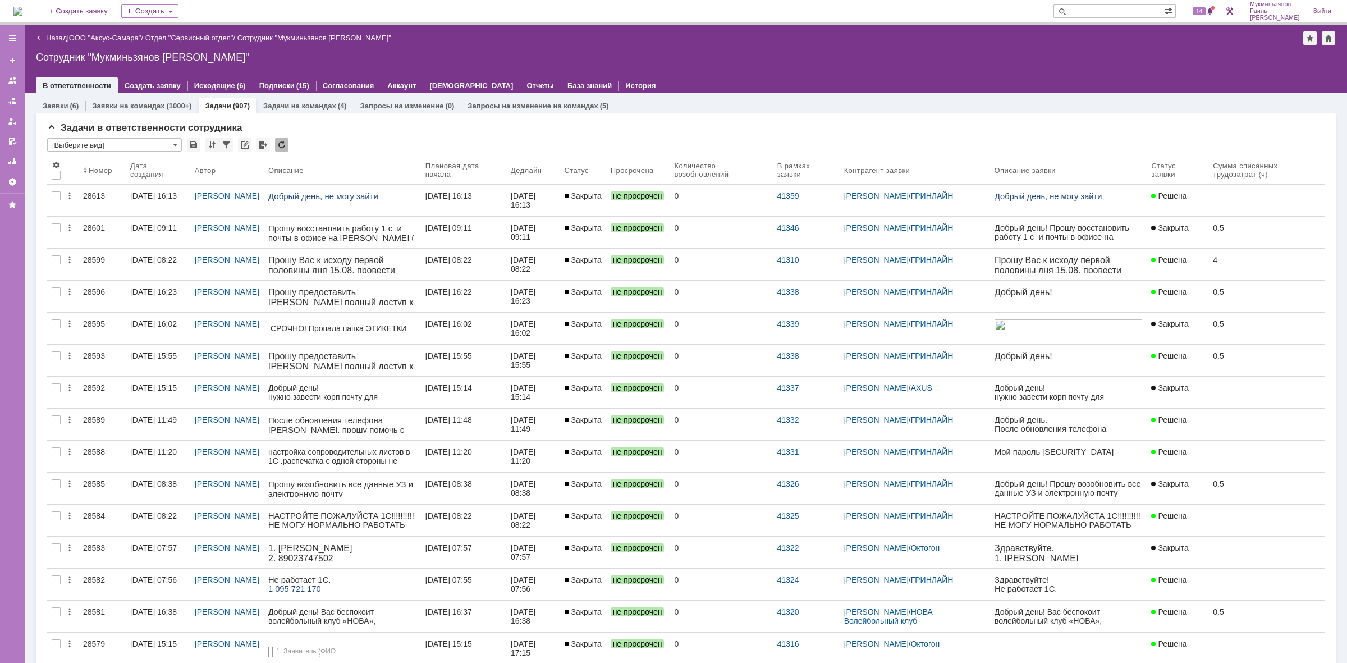
click at [278, 104] on link "Задачи на командах" at bounding box center [299, 106] width 73 height 8
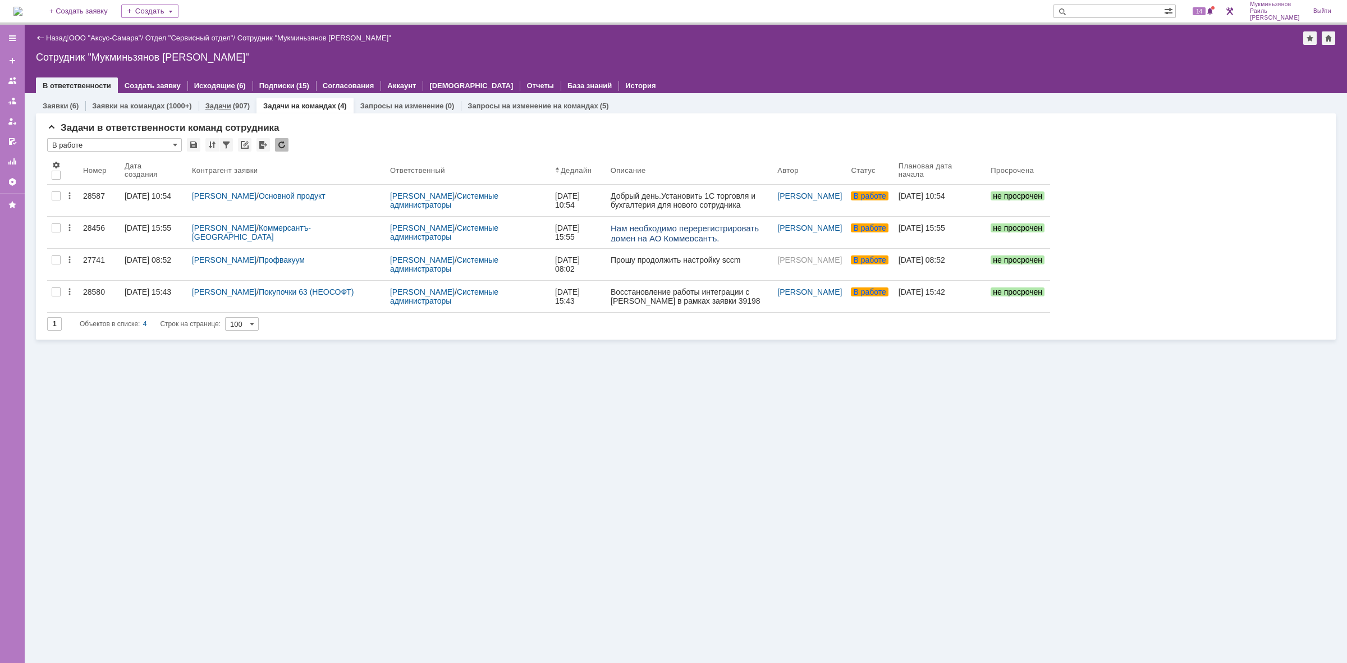
click at [222, 102] on link "Задачи" at bounding box center [218, 106] width 26 height 8
